Goal: Transaction & Acquisition: Purchase product/service

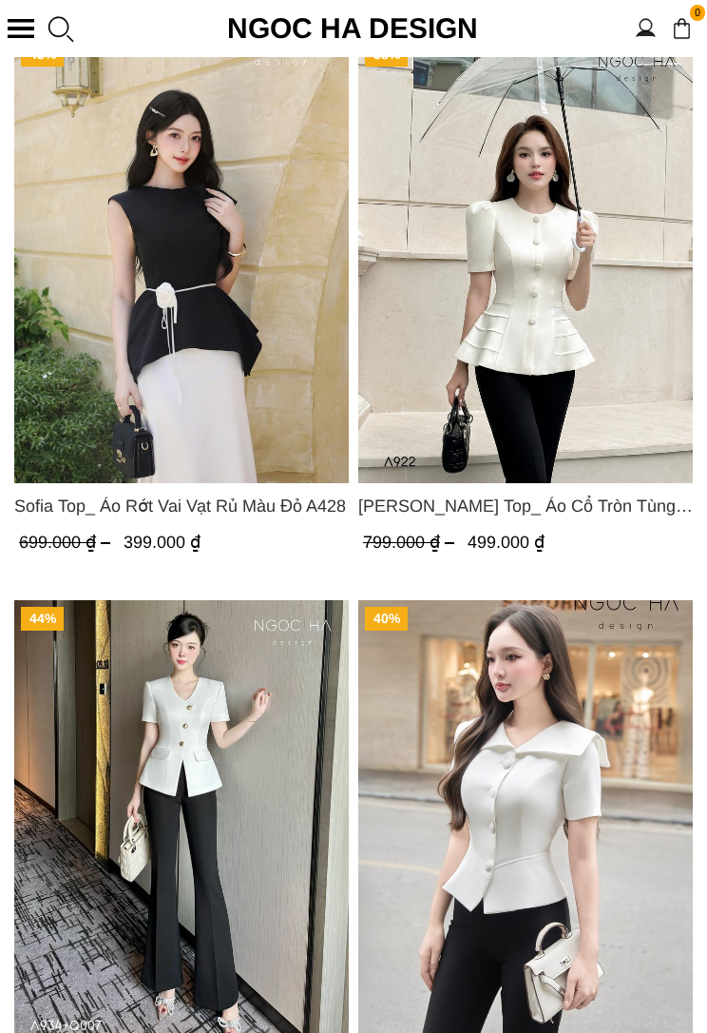
scroll to position [4592, 0]
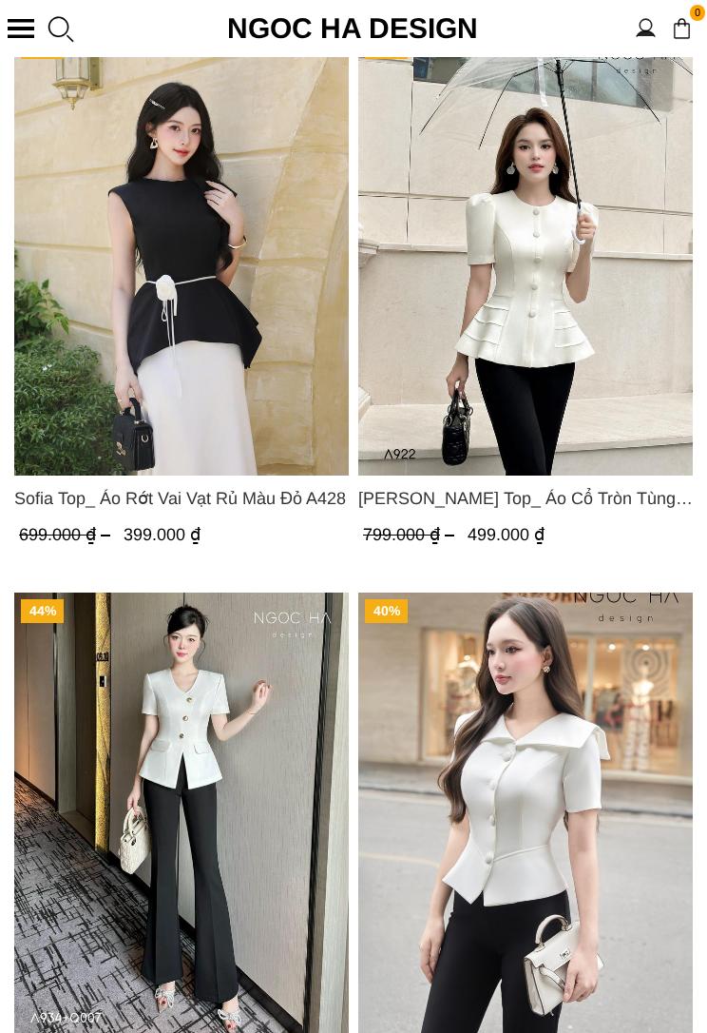
click at [621, 501] on span "[PERSON_NAME] Top_ Áo Cổ Tròn Tùng May Gân Nổi [PERSON_NAME] A922" at bounding box center [525, 499] width 335 height 27
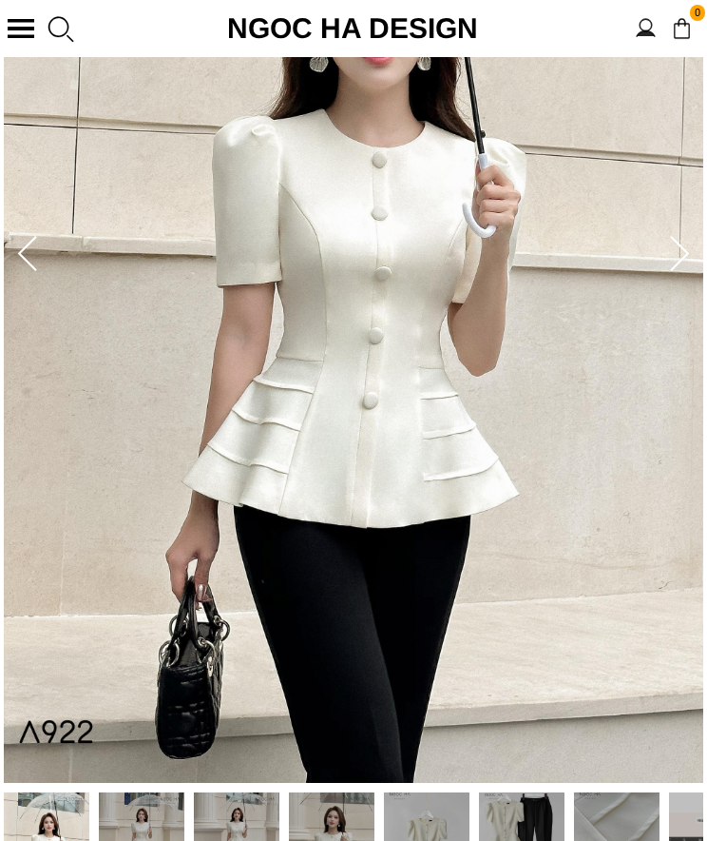
scroll to position [441, 0]
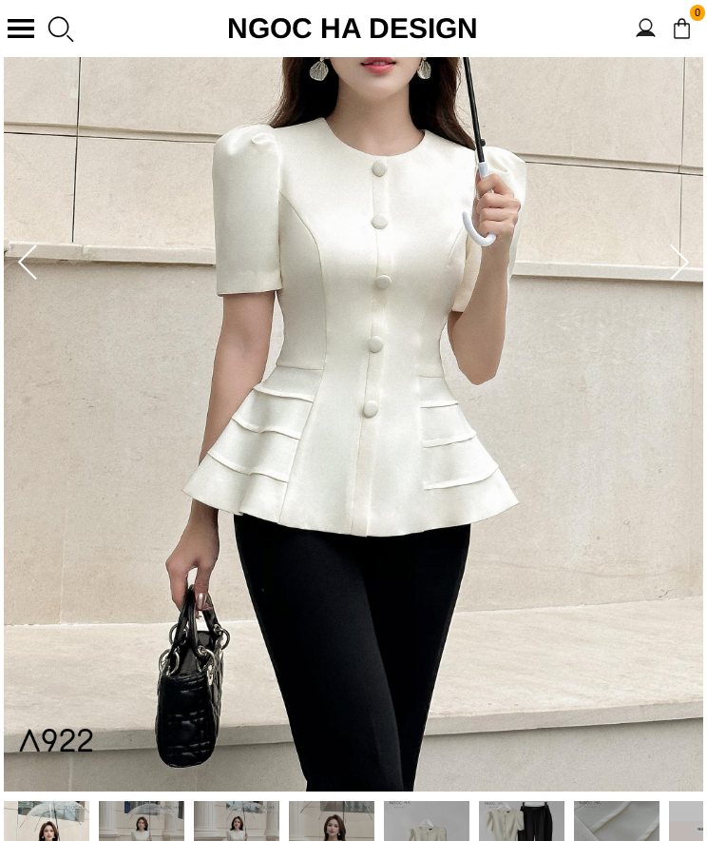
click at [677, 252] on icon at bounding box center [679, 262] width 19 height 35
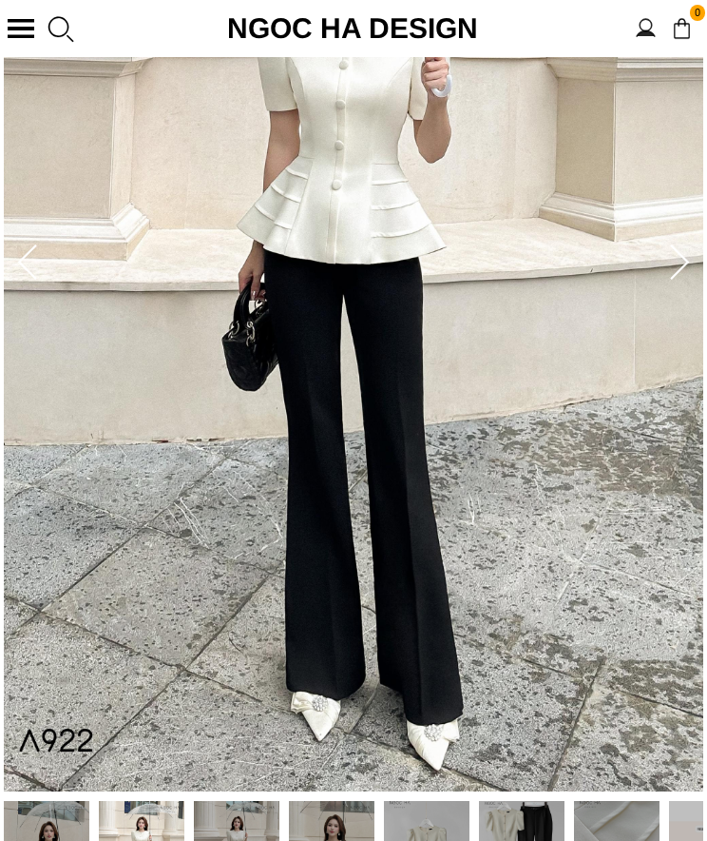
click at [700, 268] on img at bounding box center [354, 264] width 700 height 1054
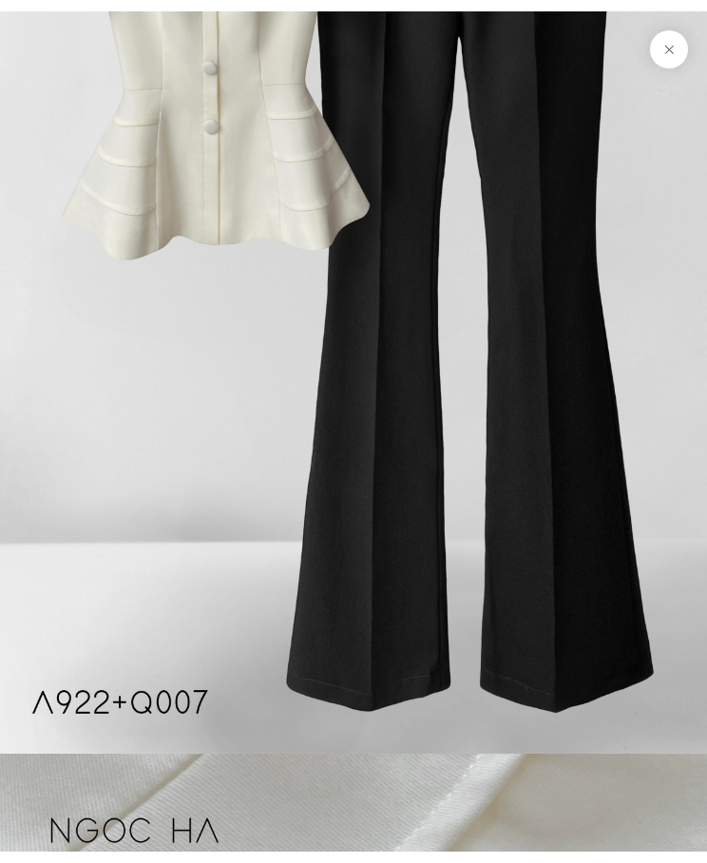
scroll to position [4959, 0]
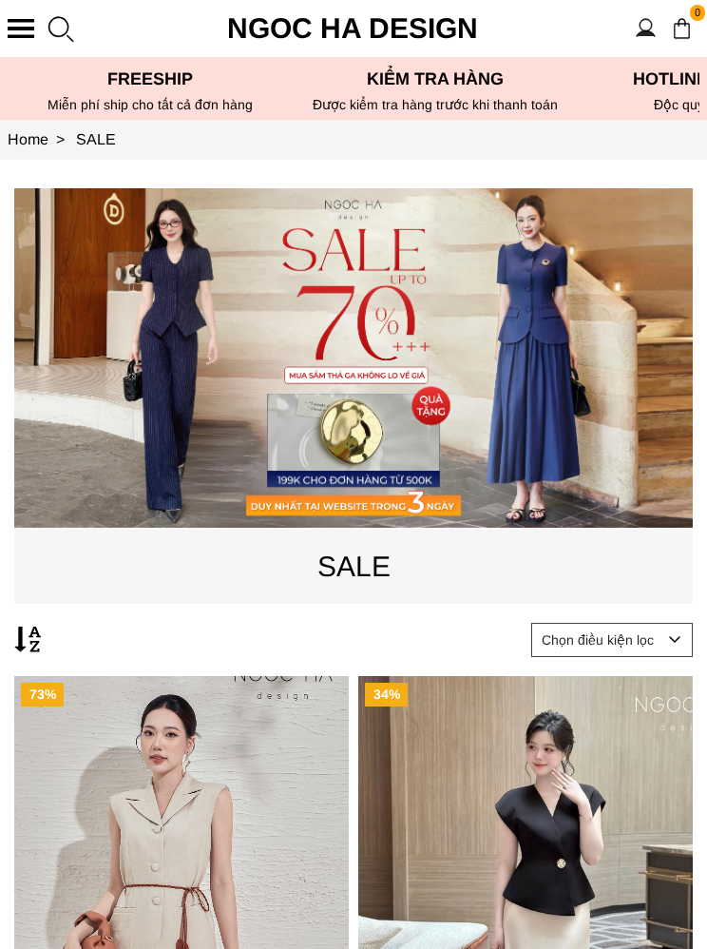
click at [24, 6] on section "0 Trang chủ Giới thiệu Sản phẩm Áo Áo thun Áo sơ mi Áo Peplum Áo lụa Áo len Quầ…" at bounding box center [353, 28] width 707 height 57
